Goal: Find specific page/section: Find specific page/section

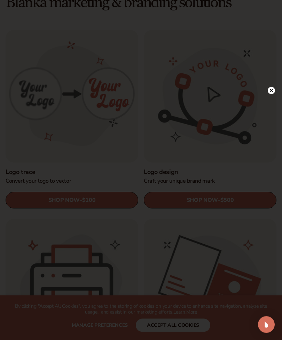
scroll to position [205, 0]
click at [268, 93] on icon at bounding box center [267, 90] width 3 height 3
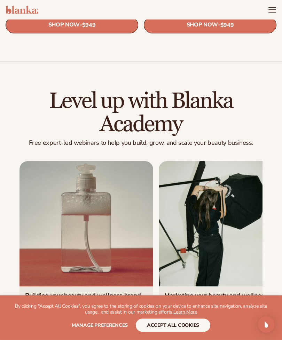
scroll to position [1910, 0]
click at [266, 9] on header "Cart product catalog The Lab by [PERSON_NAME]" at bounding box center [141, 9] width 282 height 19
click at [269, 8] on icon "Menu" at bounding box center [272, 10] width 8 height 8
